Goal: Transaction & Acquisition: Purchase product/service

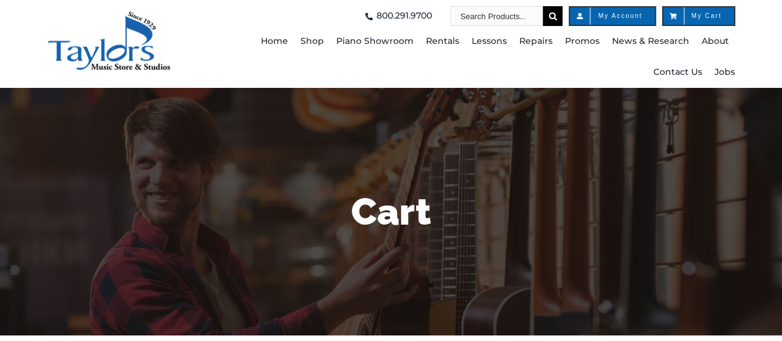
click at [703, 15] on span "My Cart" at bounding box center [699, 16] width 46 height 6
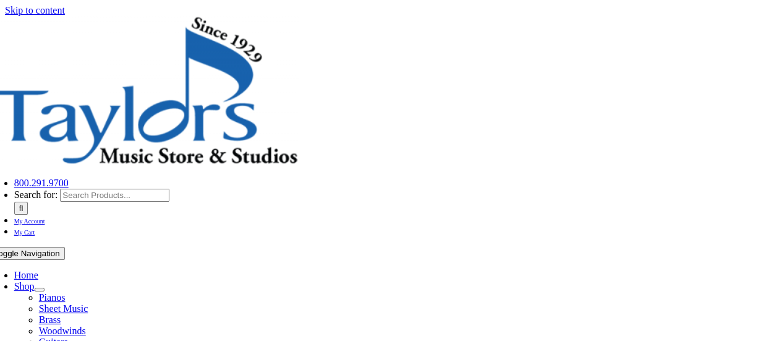
scroll to position [186, 0]
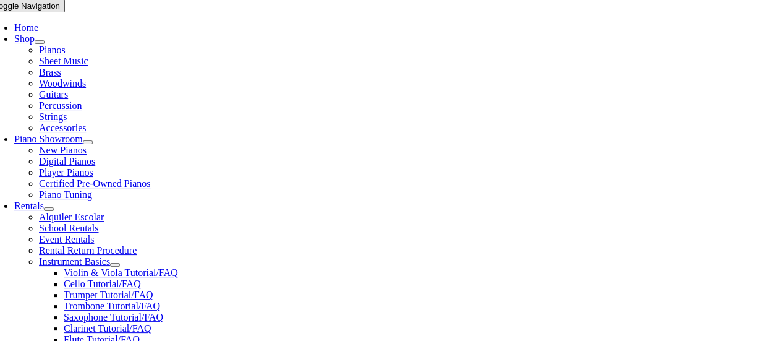
scroll to position [309, 0]
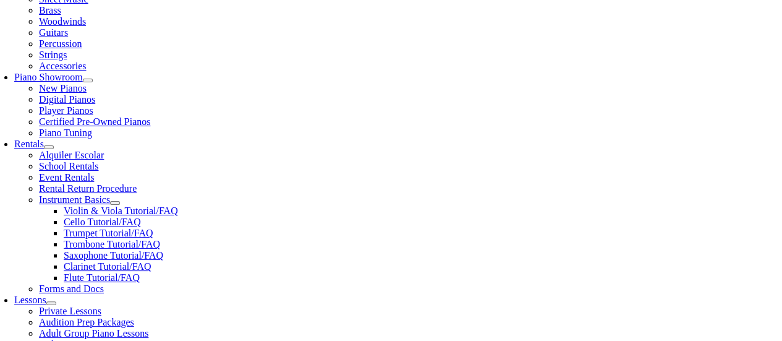
select select "PA"
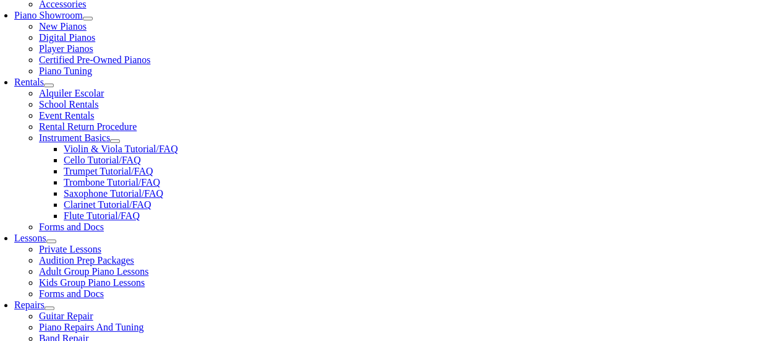
scroll to position [433, 0]
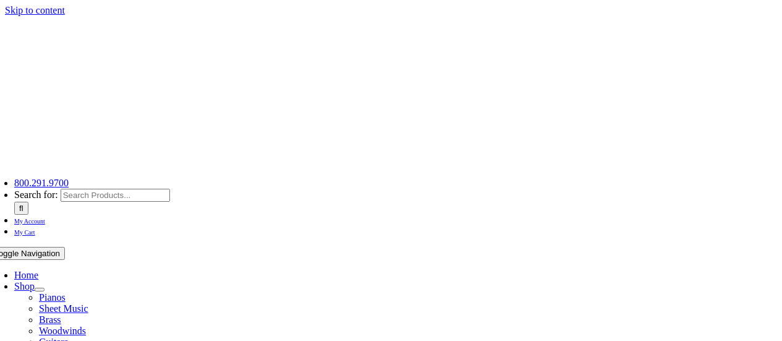
select select
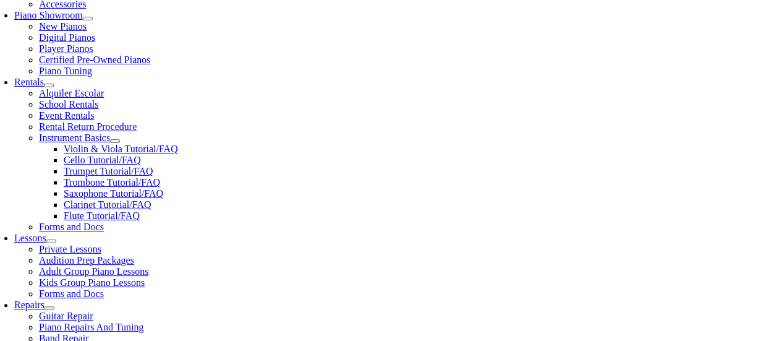
scroll to position [433, 0]
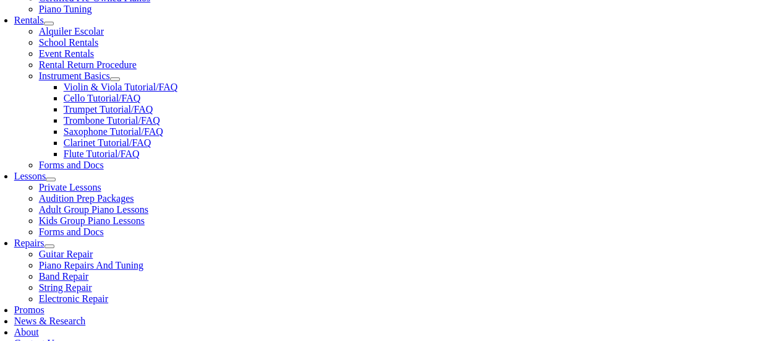
type input "[PERSON_NAME]"
type input "[STREET_ADDRESS][PERSON_NAME]"
type input "[GEOGRAPHIC_DATA]"
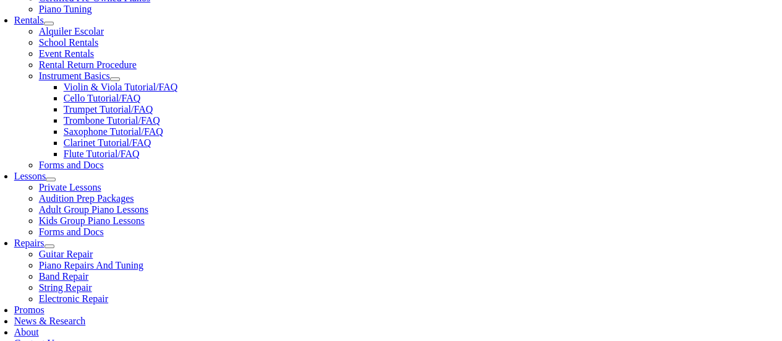
select select "PA"
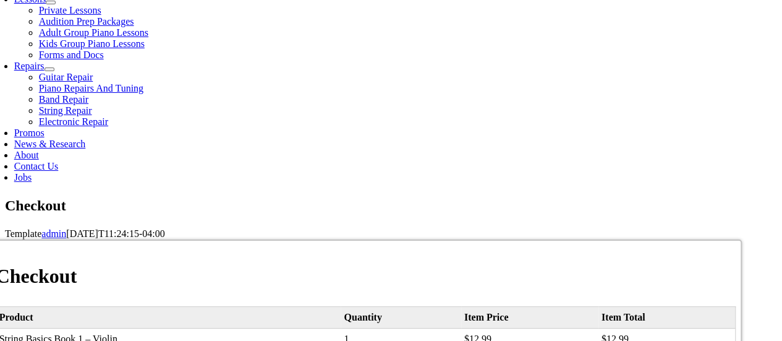
type input "19320"
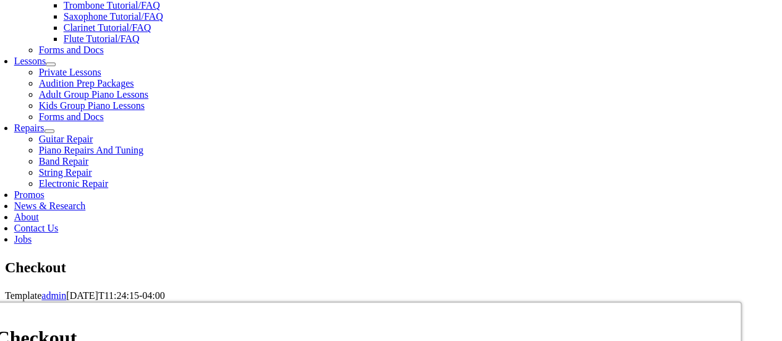
select select "amex"
type input "[CREDIT_CARD_NUMBER]"
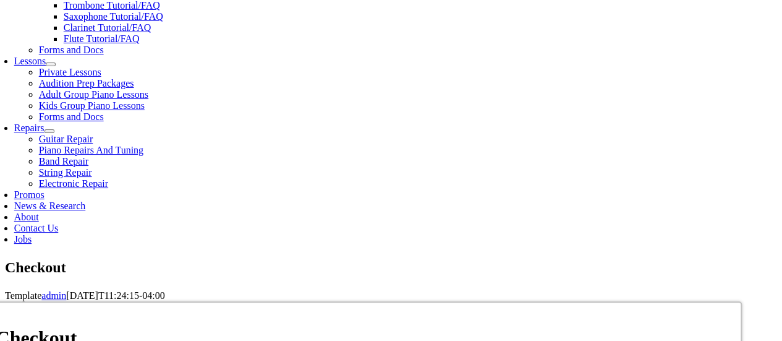
select select "03"
select select "2030"
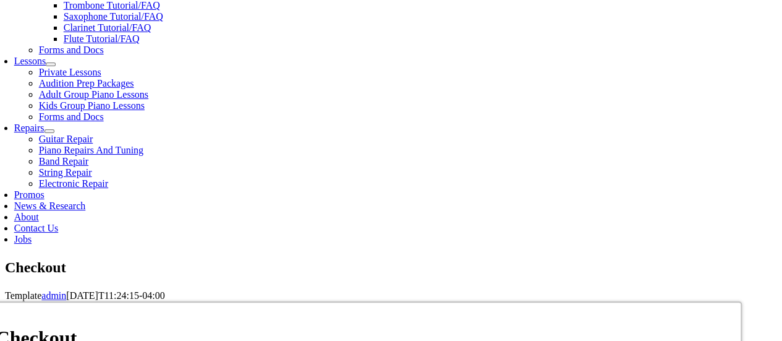
type input "3002"
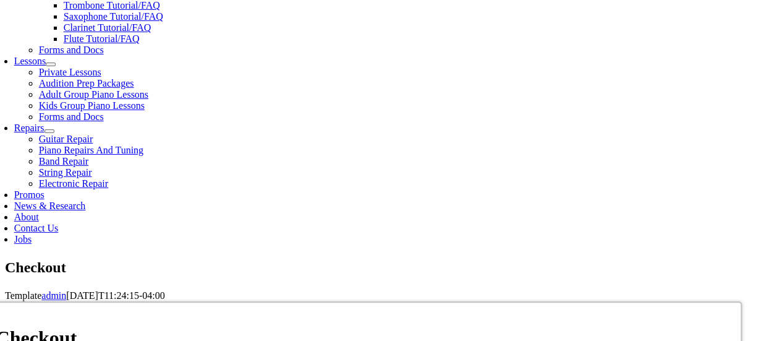
type input "9542100850"
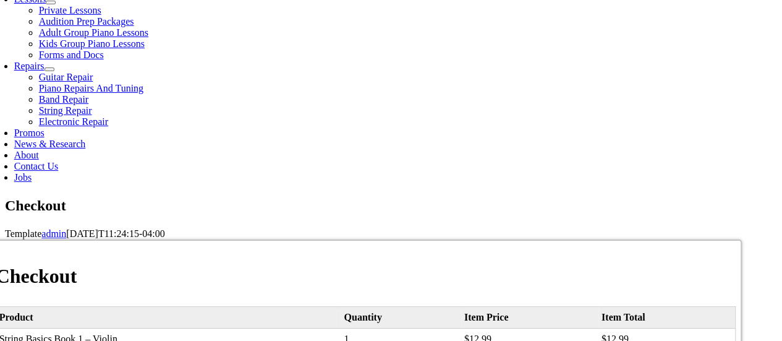
type input "[PERSON_NAME][EMAIL_ADDRESS][PERSON_NAME][DOMAIN_NAME]"
